Goal: Transaction & Acquisition: Obtain resource

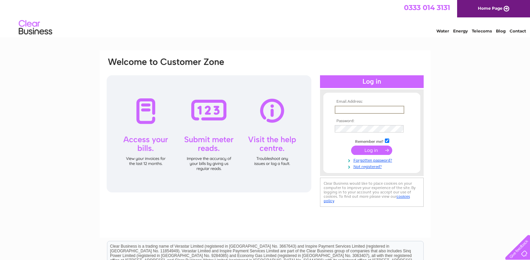
click at [359, 106] on input "text" at bounding box center [370, 110] width 70 height 8
type input "[EMAIL_ADDRESS][DOMAIN_NAME]"
click at [351, 145] on input "submit" at bounding box center [371, 149] width 41 height 9
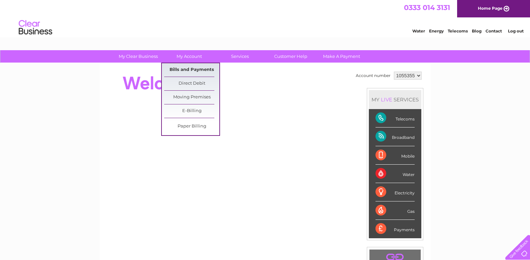
click at [195, 71] on link "Bills and Payments" at bounding box center [191, 69] width 55 height 13
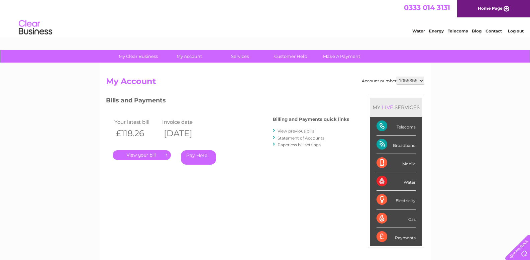
click at [296, 131] on link "View previous bills" at bounding box center [295, 130] width 37 height 5
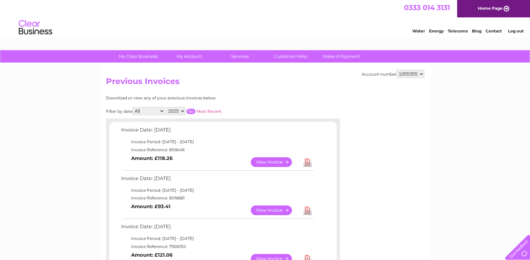
click at [308, 212] on link "Download" at bounding box center [307, 210] width 8 height 10
click at [307, 163] on link "Download" at bounding box center [307, 162] width 8 height 10
